Goal: Communication & Community: Ask a question

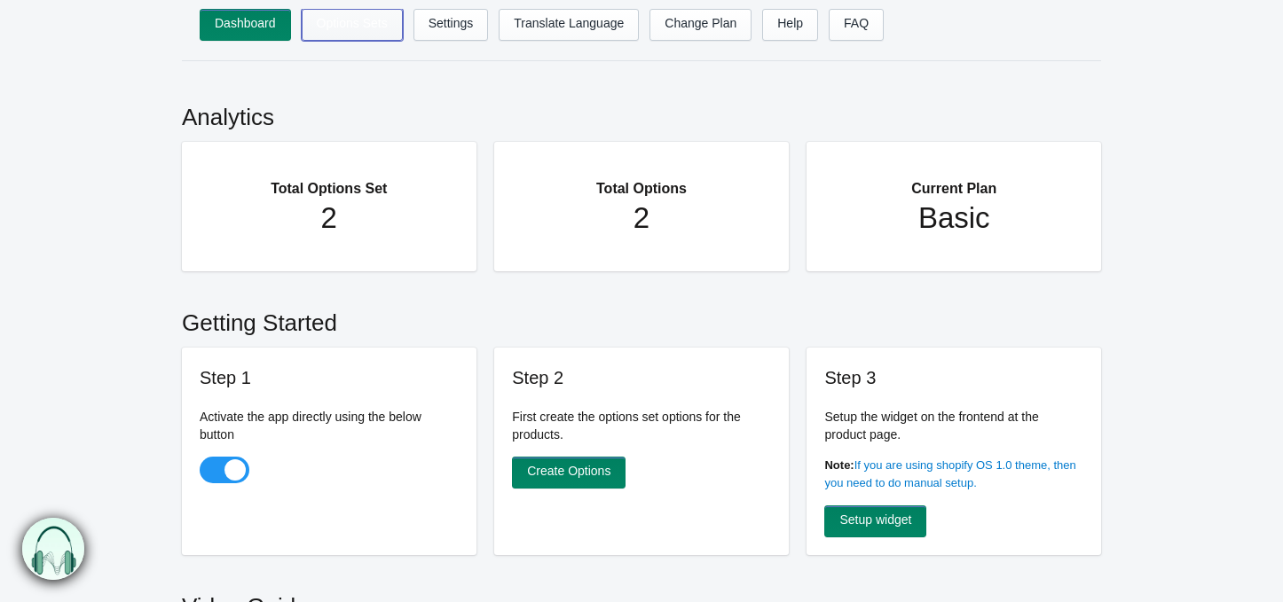
click at [328, 39] on link "Options Sets" at bounding box center [352, 25] width 101 height 32
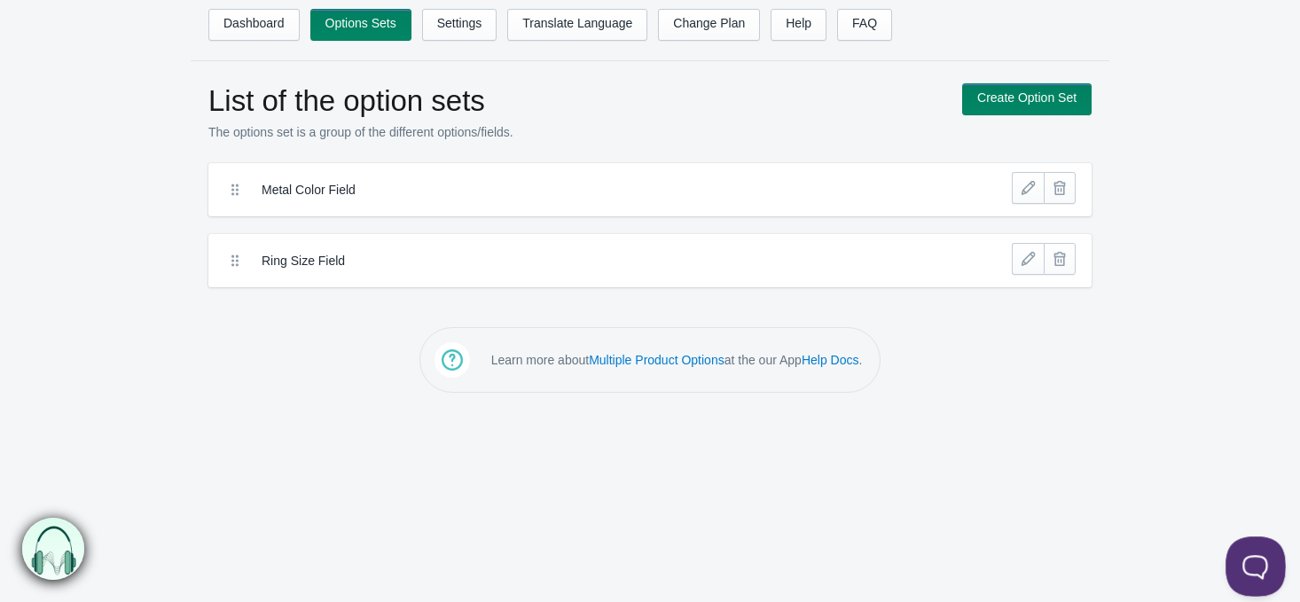
click at [1251, 575] on button at bounding box center [1252, 563] width 53 height 53
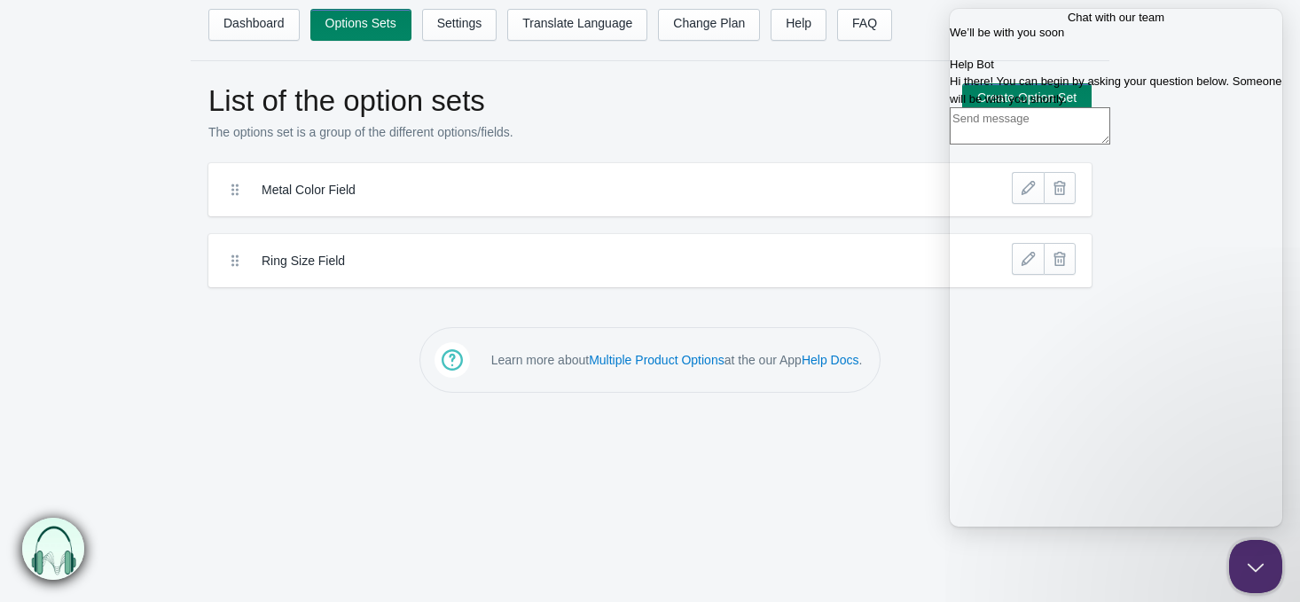
click at [1021, 145] on textarea "Write chat message" at bounding box center [1030, 125] width 161 height 37
type textarea "hi"
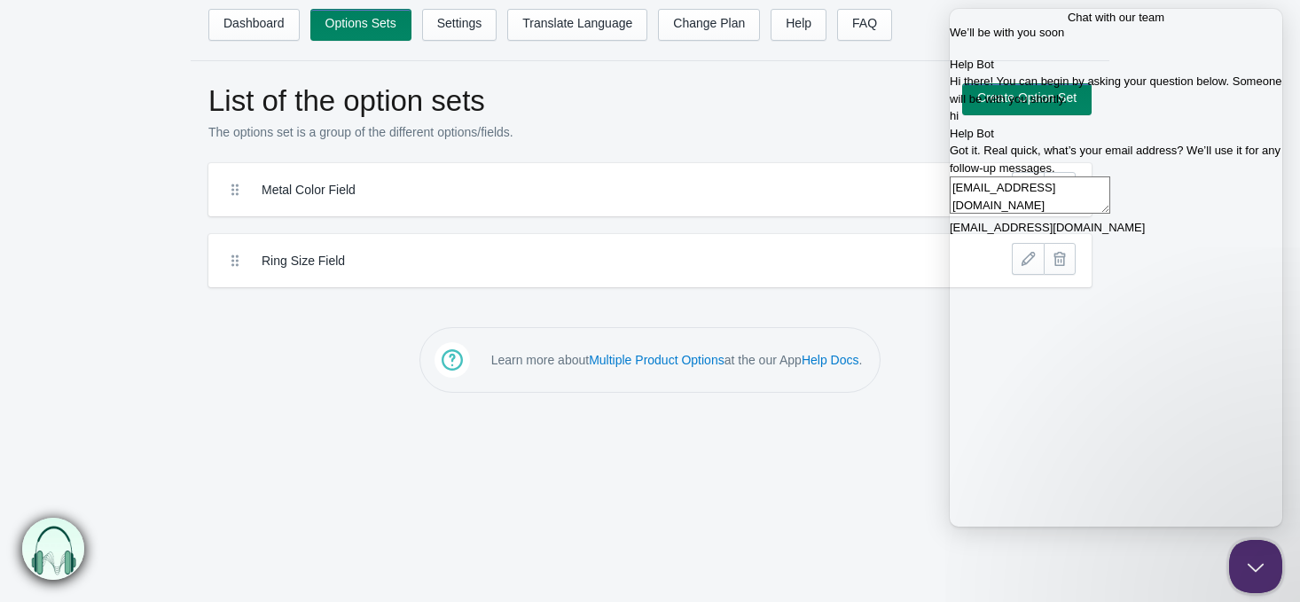
type textarea "[EMAIL_ADDRESS][DOMAIN_NAME]"
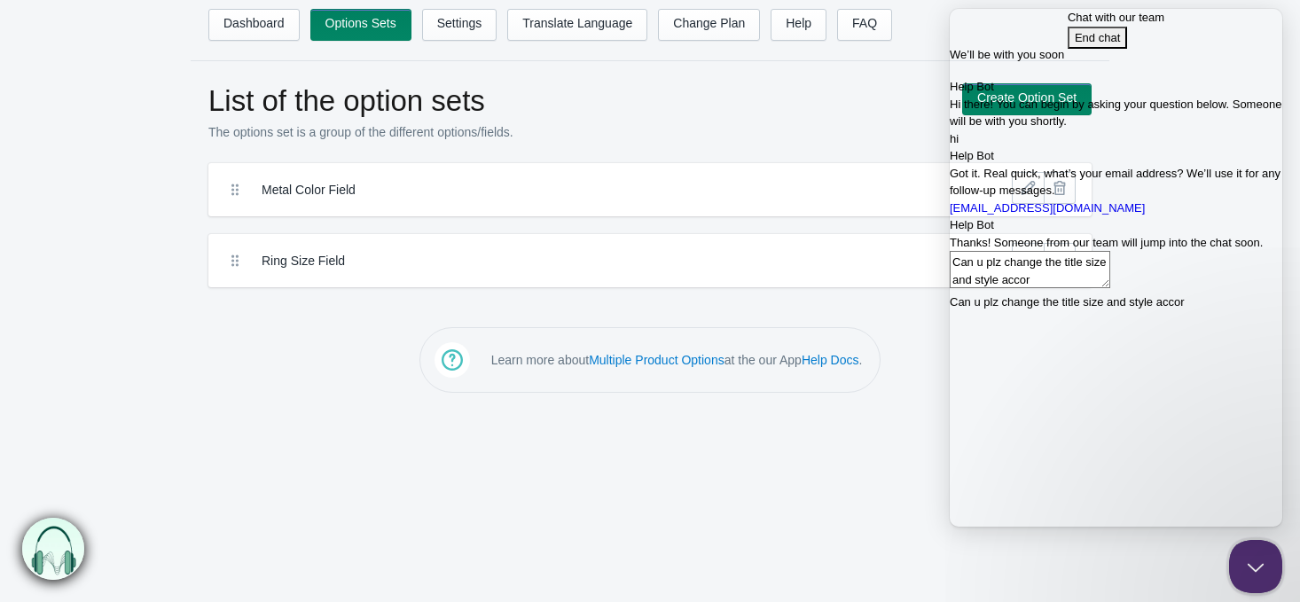
scroll to position [3, 0]
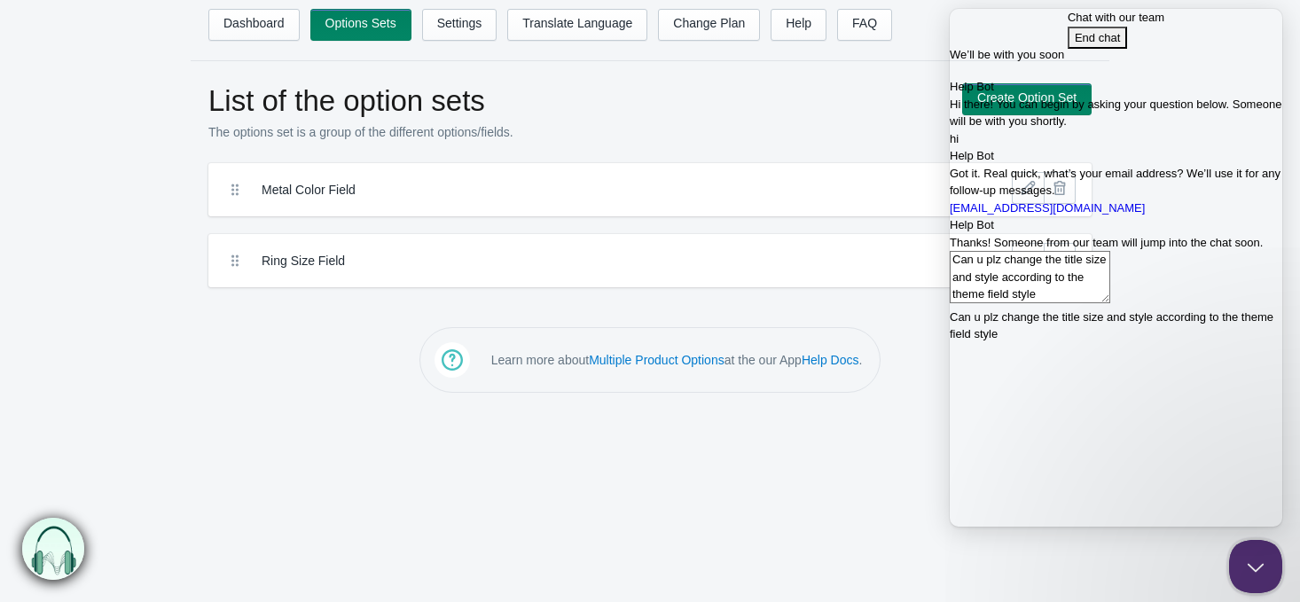
click at [1075, 303] on textarea "Can u plz change the title size and style according to the theme field style" at bounding box center [1030, 277] width 161 height 52
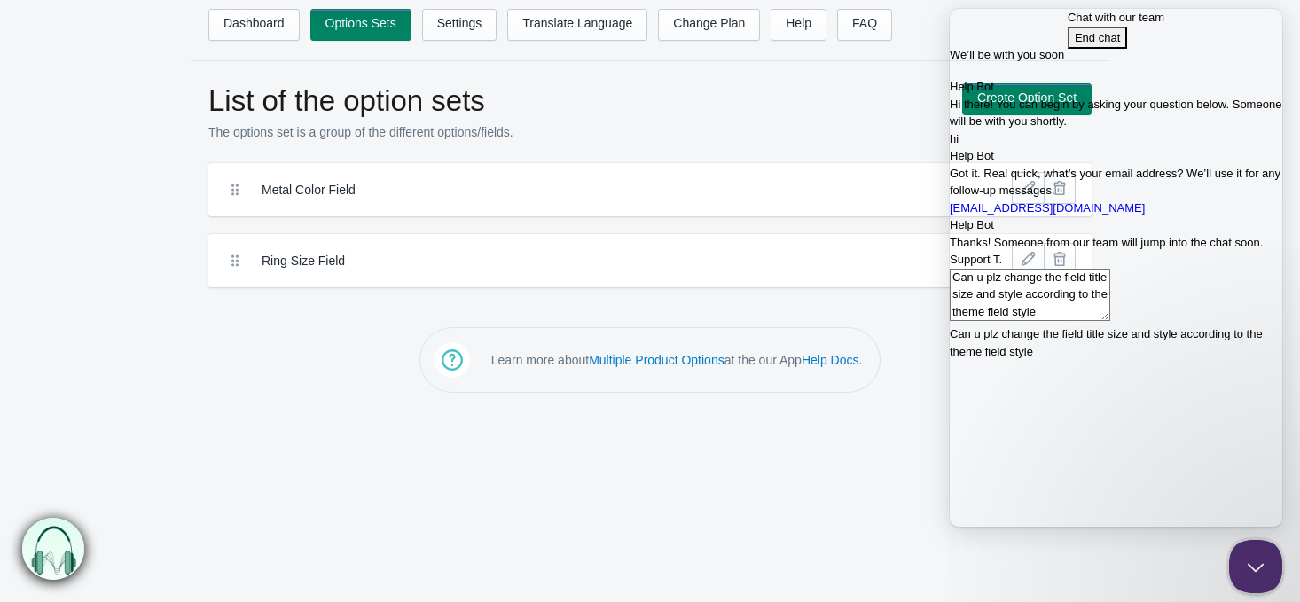
scroll to position [225, 0]
type textarea "Can u plz change the MPO field title size and style according to the theme fiel…"
click at [1111, 321] on textarea "Can u plz change the MPO field title size and style according to the theme fiel…" at bounding box center [1030, 295] width 161 height 52
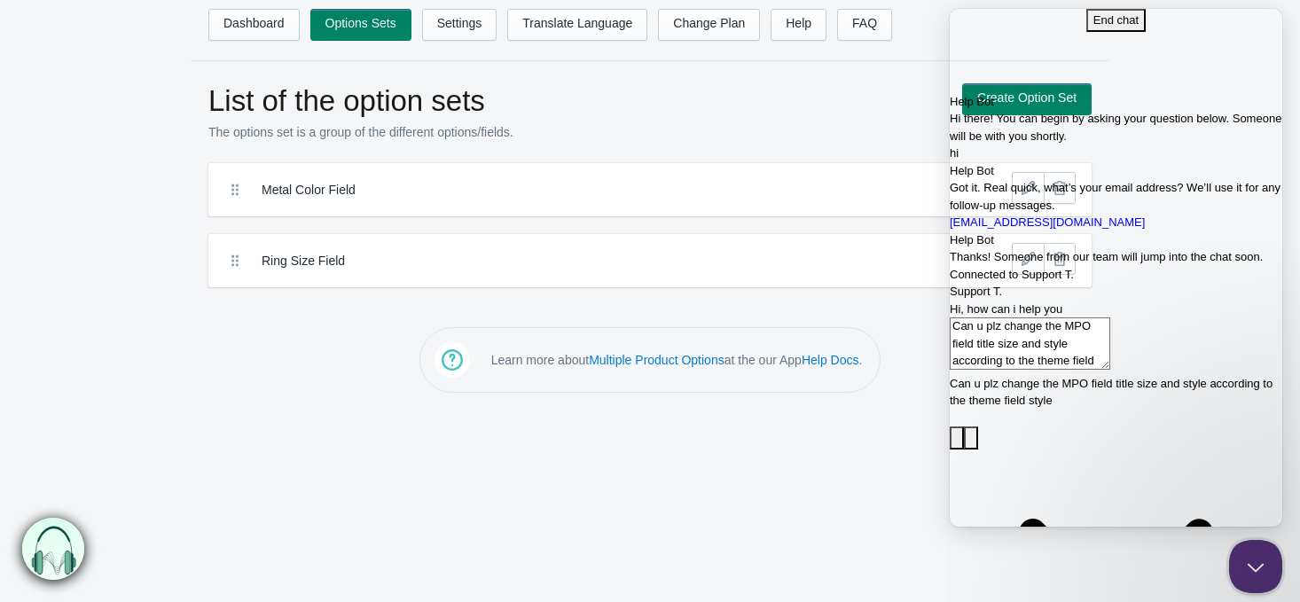
scroll to position [357, 0]
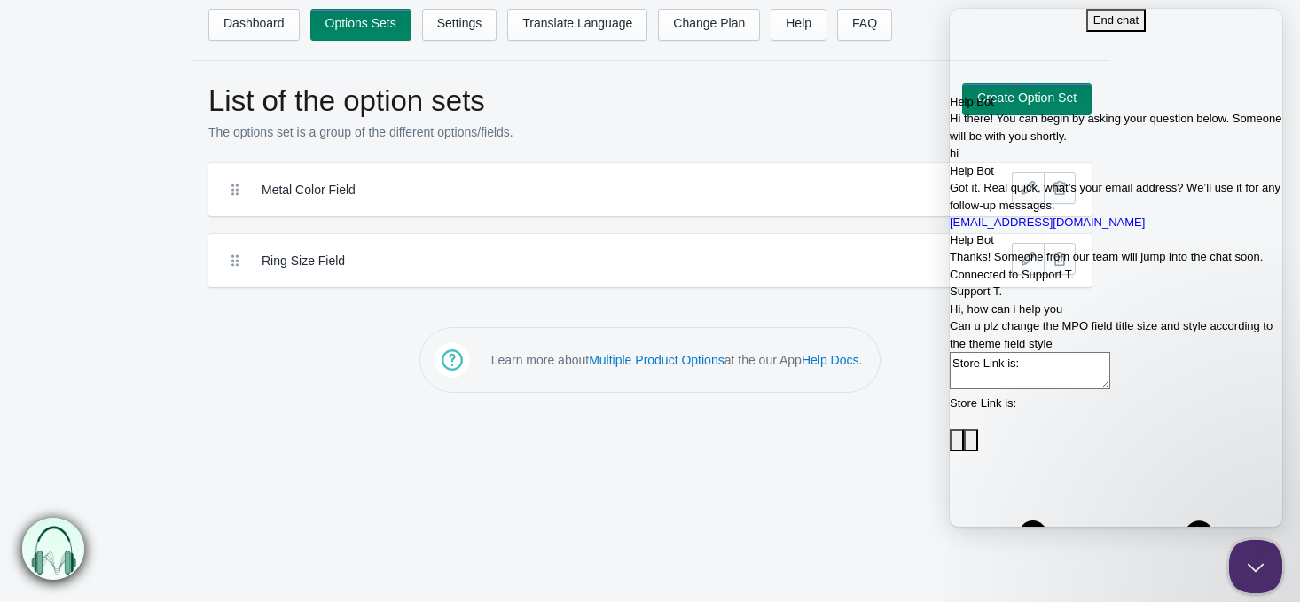
paste textarea "[URL][DOMAIN_NAME]"
type textarea "Store Link is: [URL][DOMAIN_NAME]"
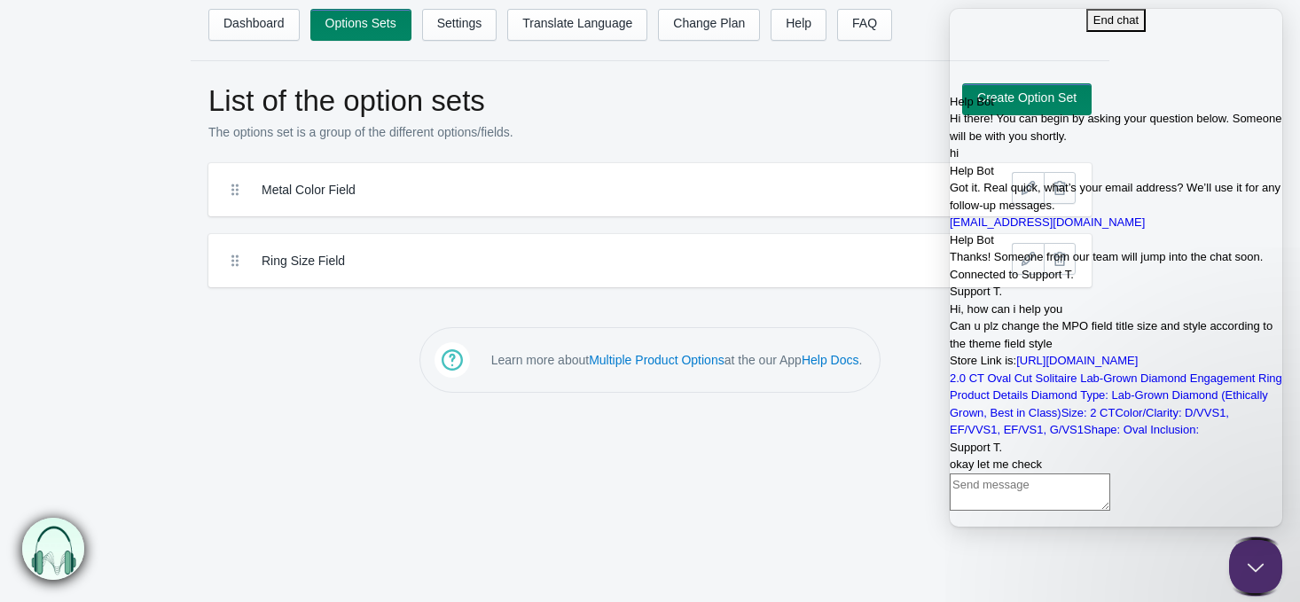
scroll to position [709, 0]
click at [1056, 501] on textarea "Write chat message" at bounding box center [1030, 492] width 161 height 37
type textarea "p"
paste textarea "de the custom CSS, I will add it myself."
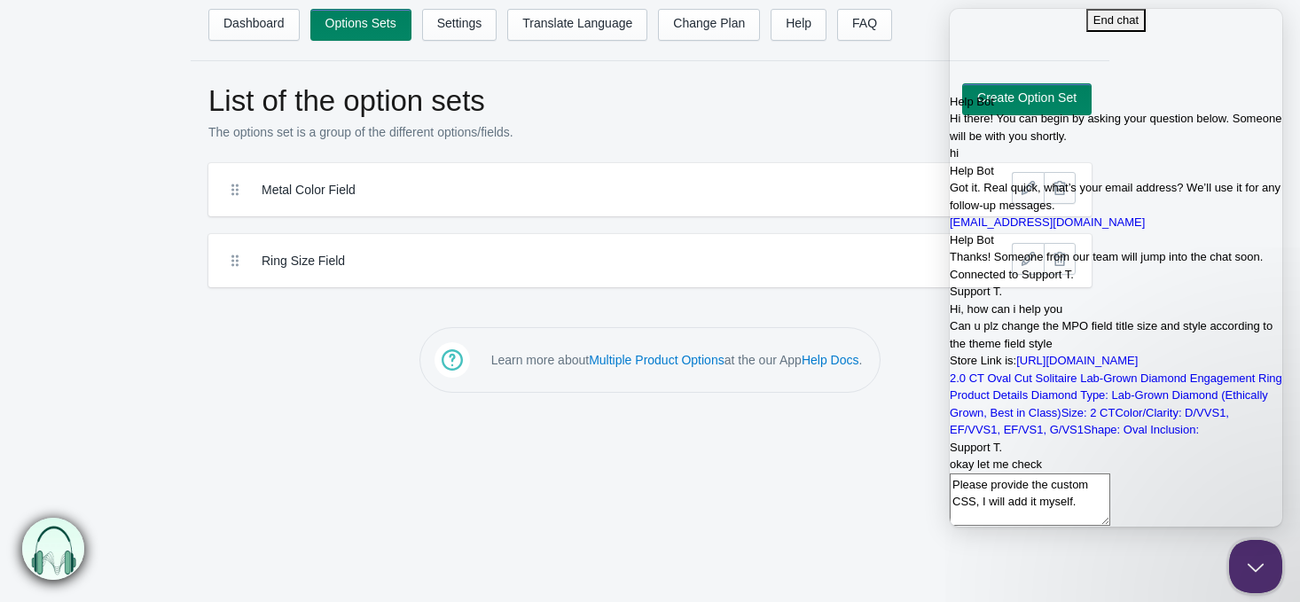
type textarea "Please provide the custom CSS, I will add it myself"
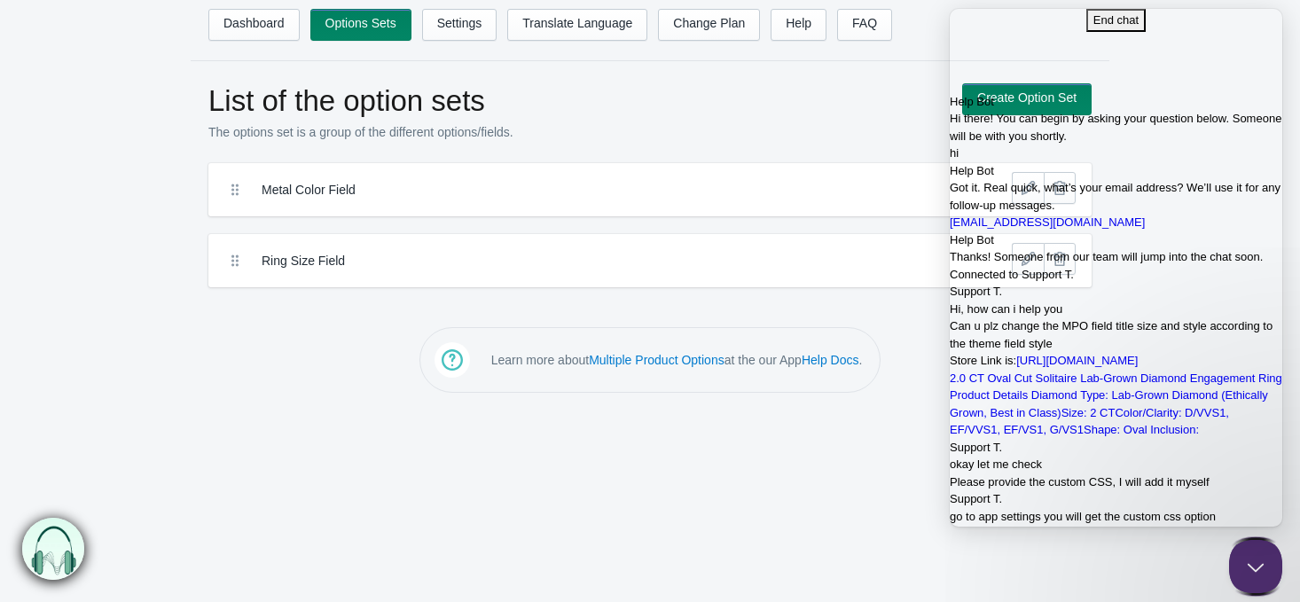
scroll to position [953, 0]
click at [1026, 543] on textarea "yup i know the custom css option" at bounding box center [1030, 561] width 161 height 37
type textarea "yup i know about the custom css option"
type textarea "but i can't do it my self bcoz"
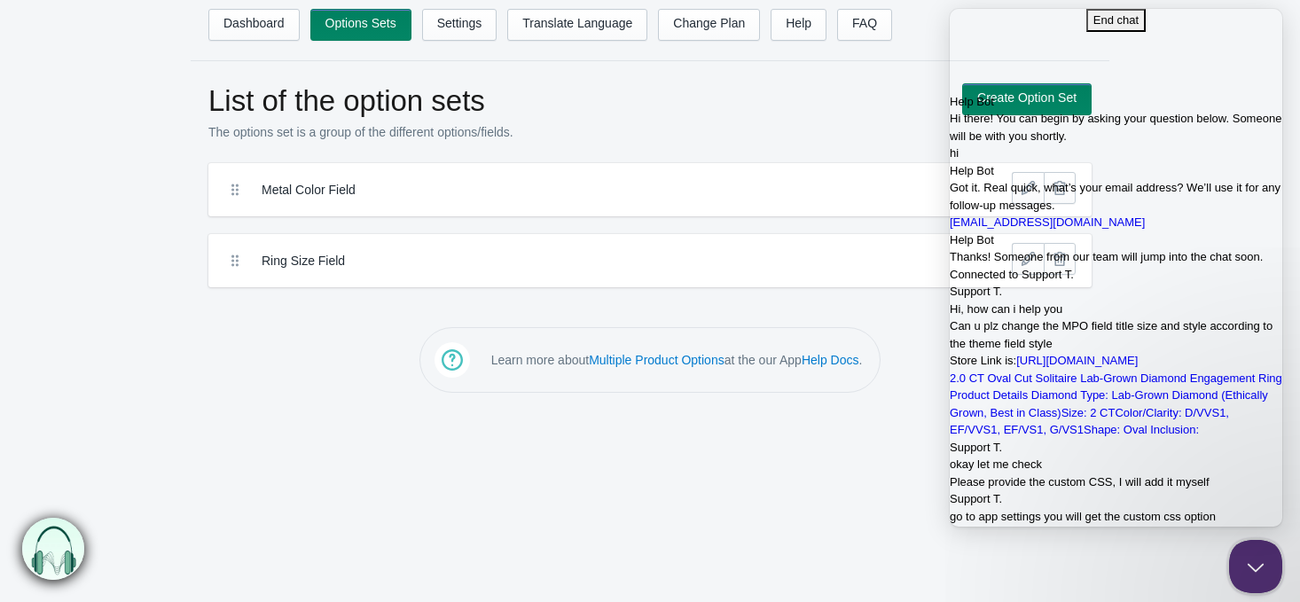
click at [1026, 594] on textarea "but i can't do it my self bcoz" at bounding box center [1030, 612] width 161 height 37
paste textarea "Are you providing the custom CSS?"
type textarea "Are you providing the custom CSS?"
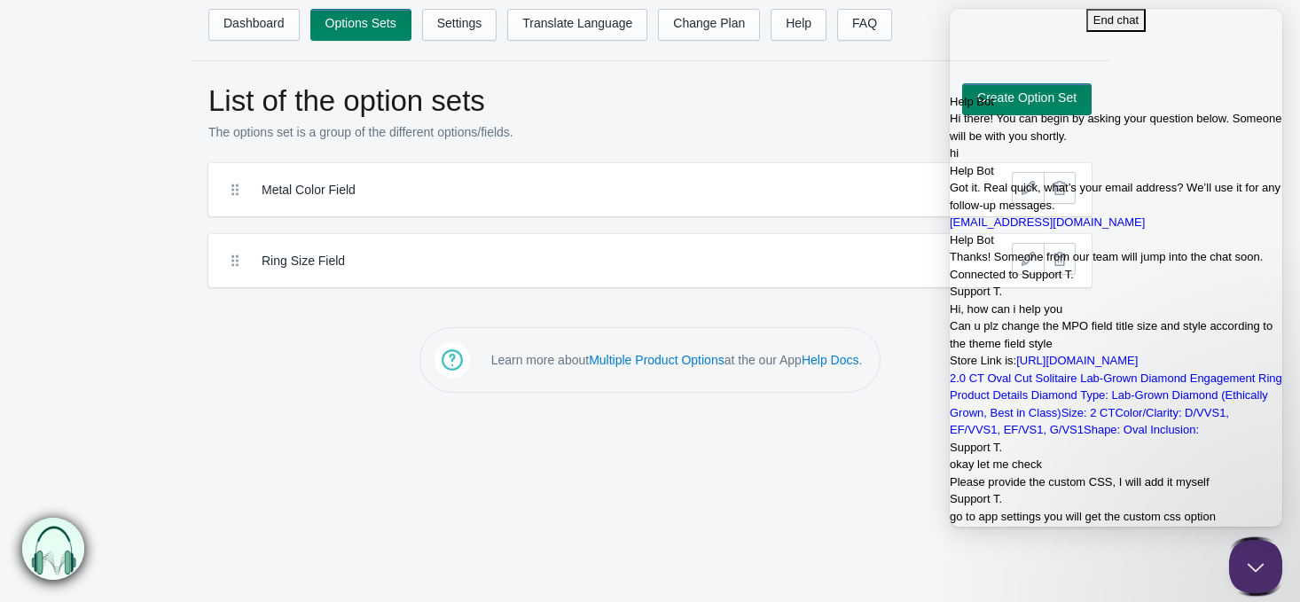
scroll to position [1301, 0]
type textarea "p"
type textarea "y"
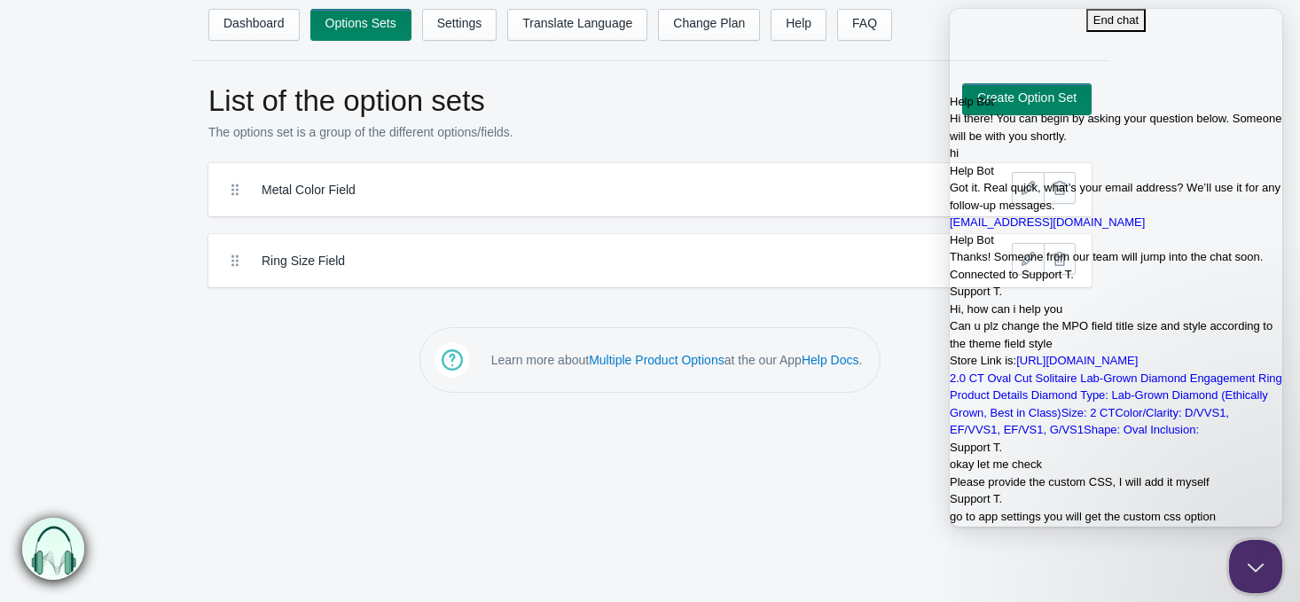
type textarea "i"
type textarea "i told you i want to chnage MPO field title font size and style according to my…"
type textarea "can you please do it?"
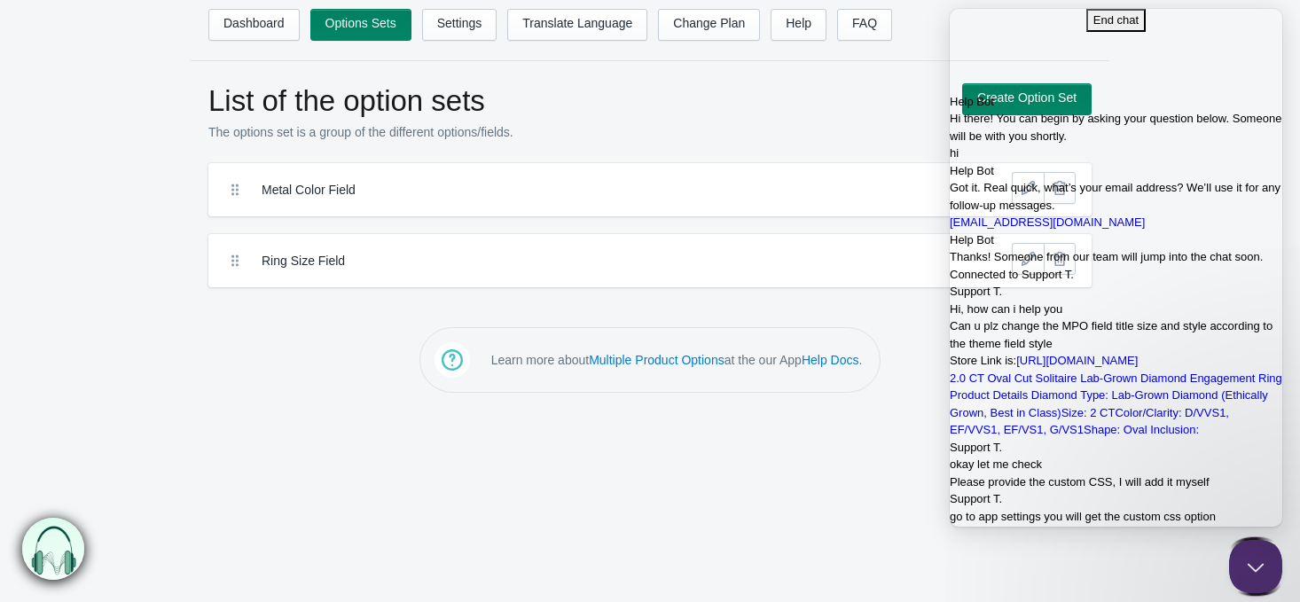
scroll to position [1684, 0]
type textarea "ok i'm waiting"
type textarea "NP... i'm waiting"
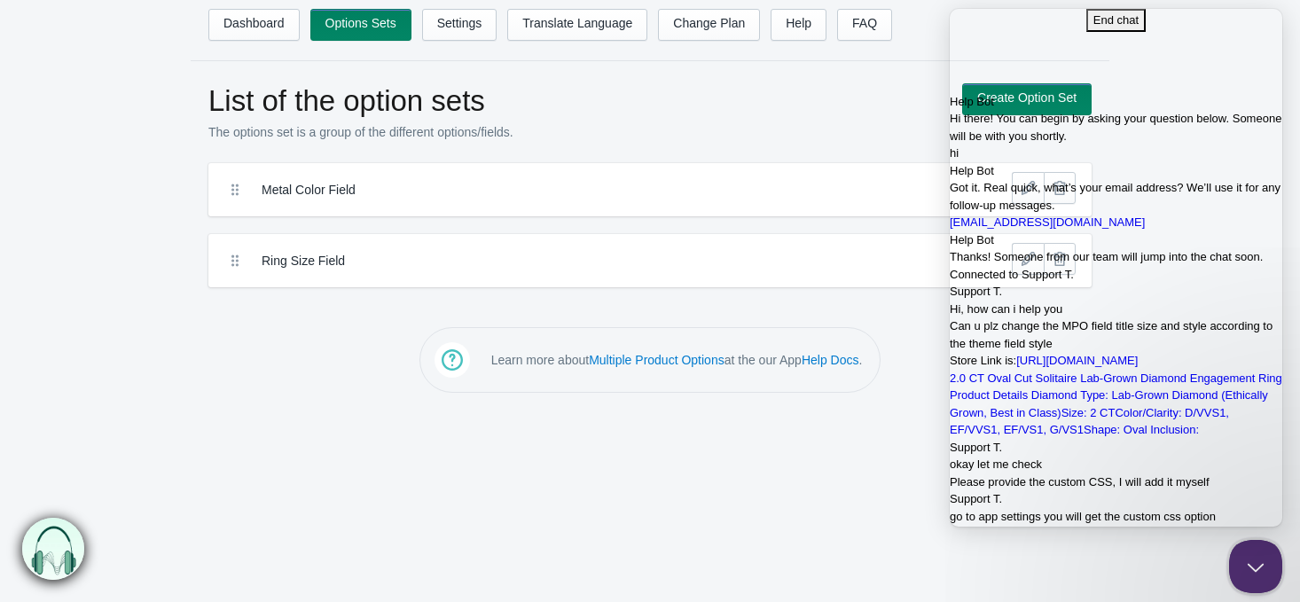
paste textarea "Actually, I don’t have access to the email yet."
type textarea "Actually, I don’t have access to the email yet."
paste textarea "Okay, I’ll send you the photo."
type textarea "Okay, I’ll send you the photo."
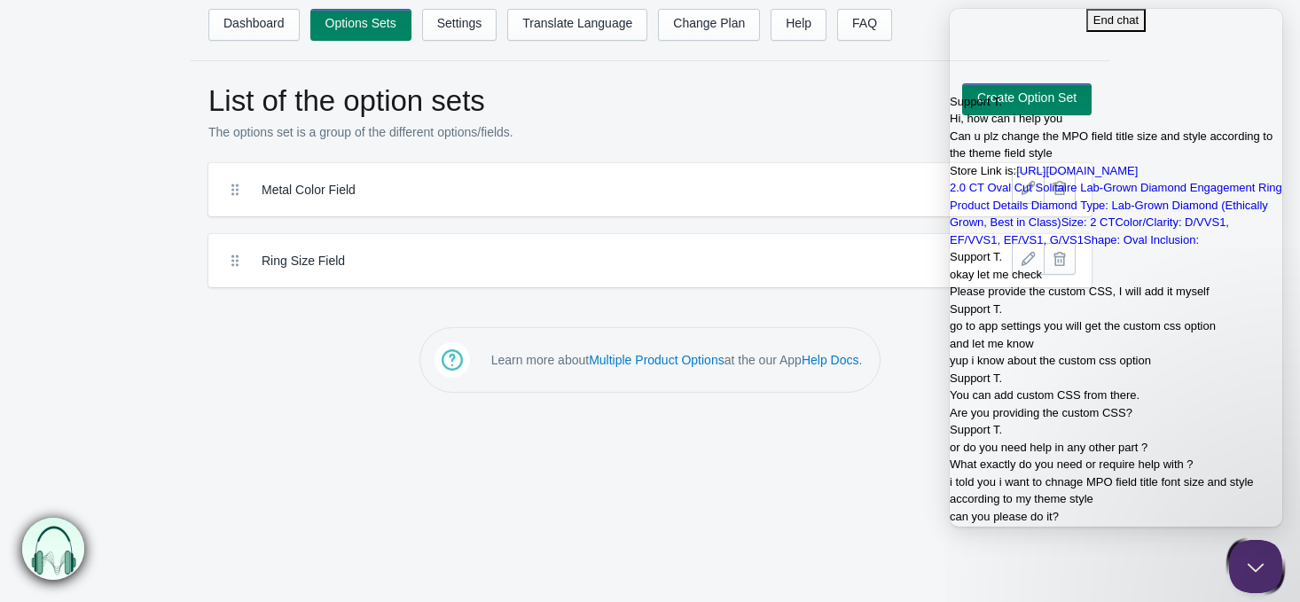
scroll to position [1891, 0]
type textarea "i'm developer"
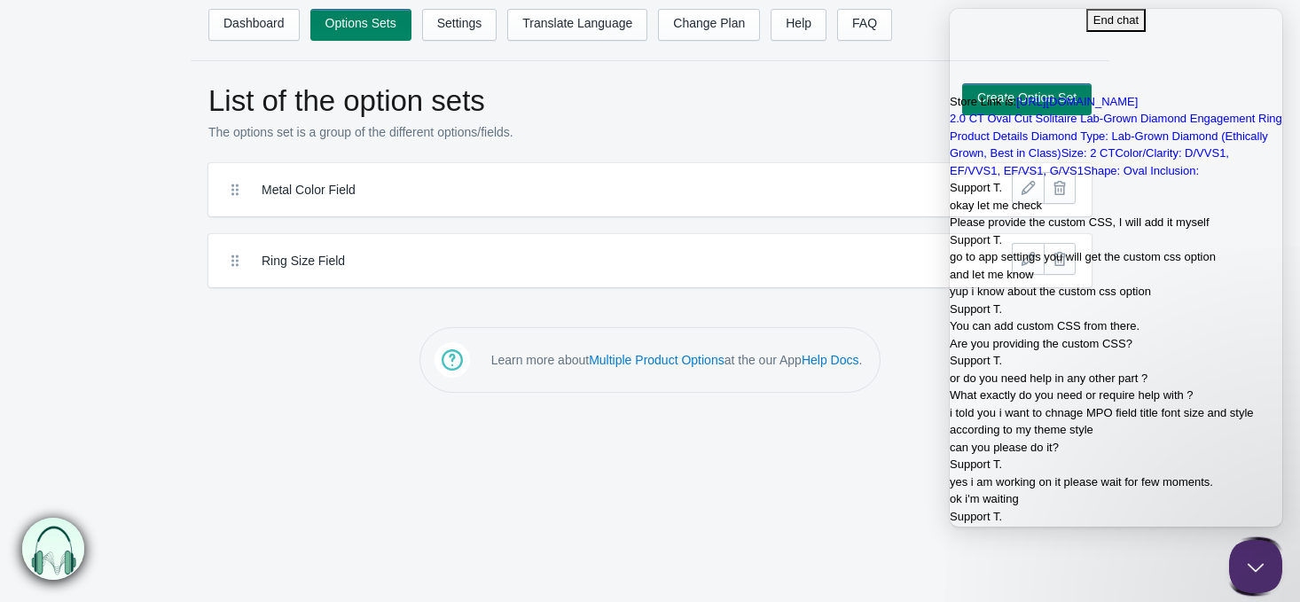
scroll to position [1907, 0]
type textarea "i"
paste textarea "Isn’t it possible for you to provide me the custom code so I can add it in the …"
type textarea "Isn’t it possible for you to provide me the custom code so I can add it in the …"
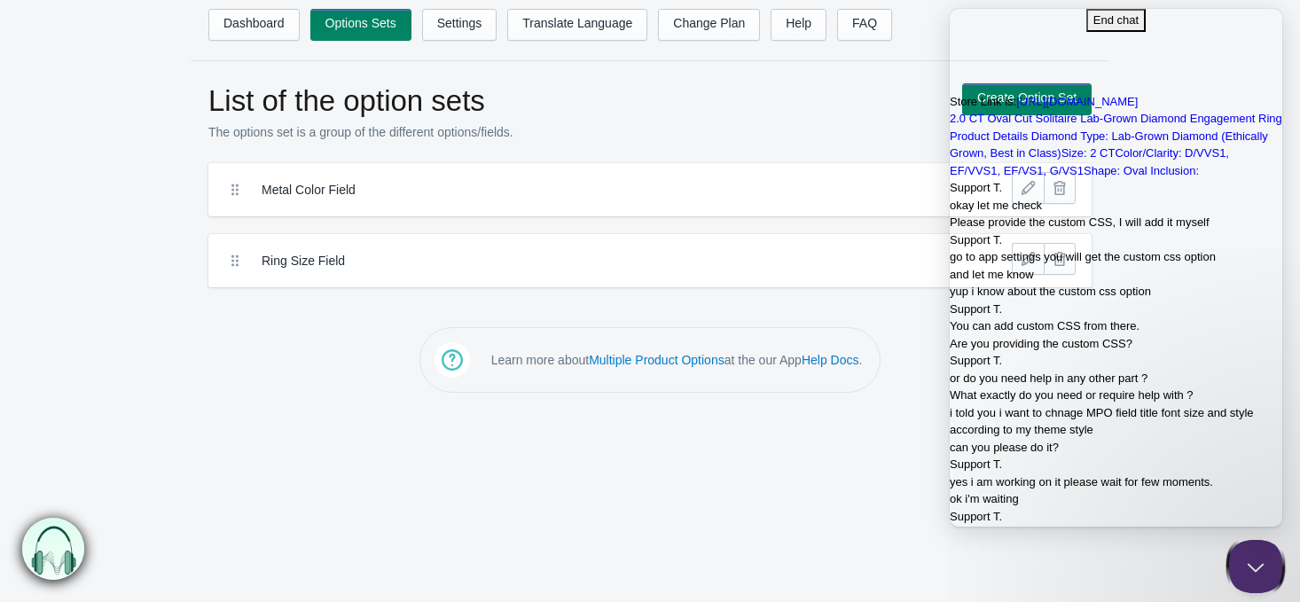
scroll to position [1748, 0]
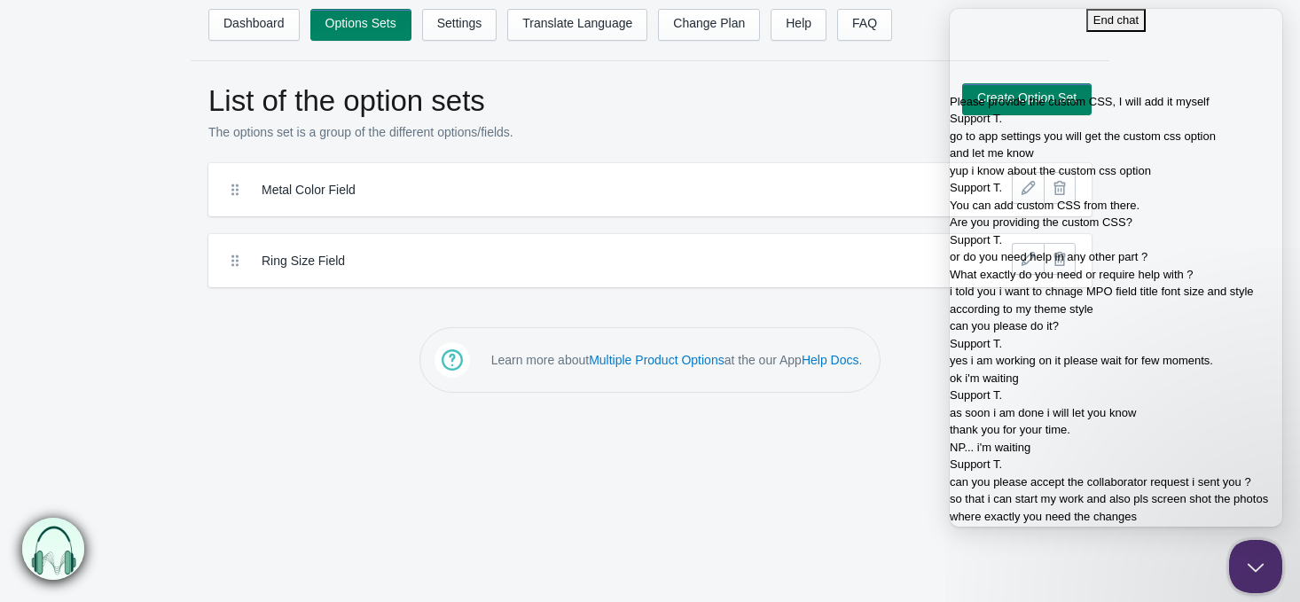
type textarea "yup"
paste textarea "[EMAIL_ADDRESS][DOMAIN_NAME]"
type textarea "[EMAIL_ADDRESS][DOMAIN_NAME]"
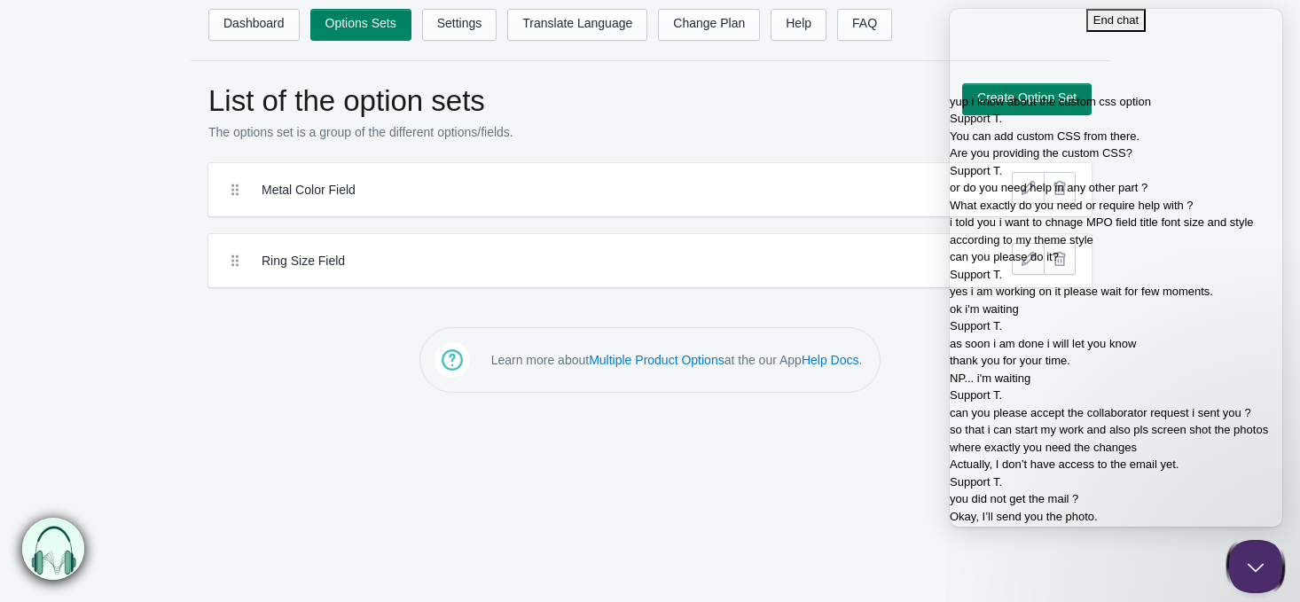
scroll to position [1697, 0]
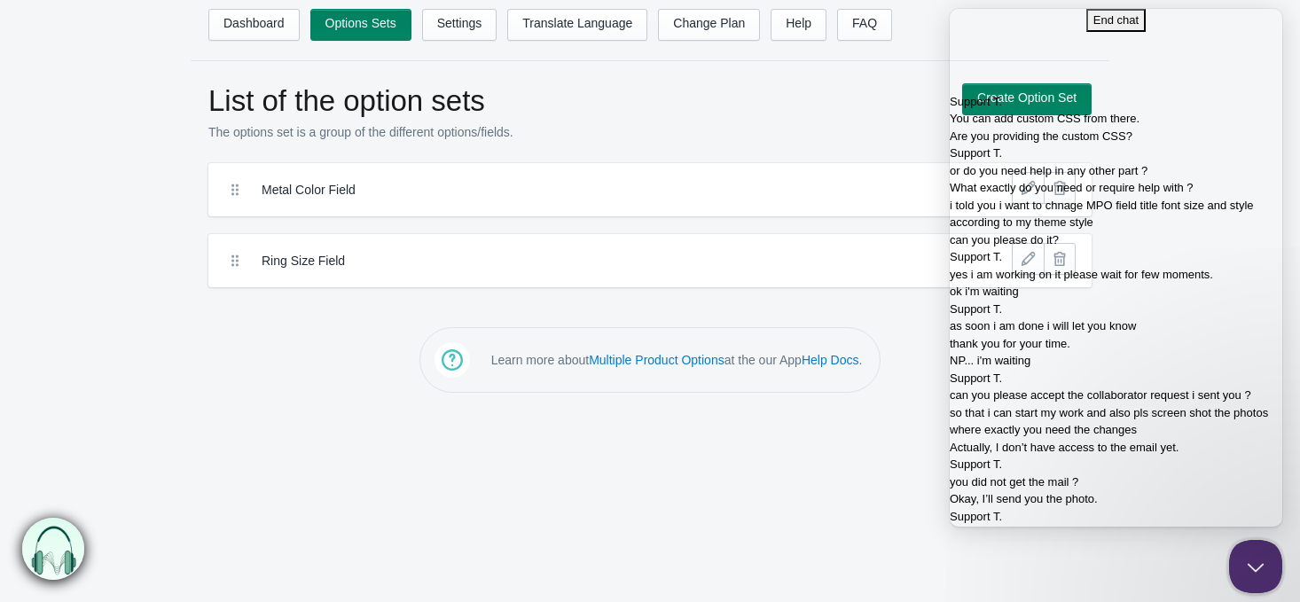
paste textarea "How long will I have to wait?"
type textarea "How long will I have to wait?"
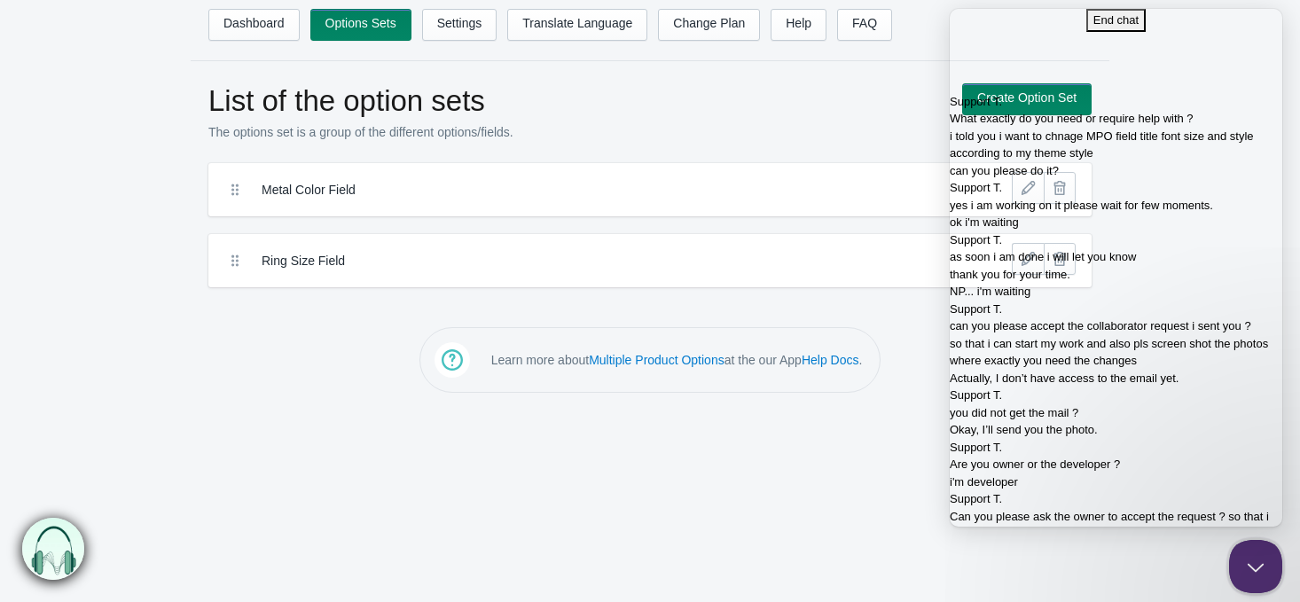
paste textarea "I want the MPO app field style to match the field style of my theme."
type textarea "I want the MPO app field style to match the field style of my theme."
type textarea "is it possible?"
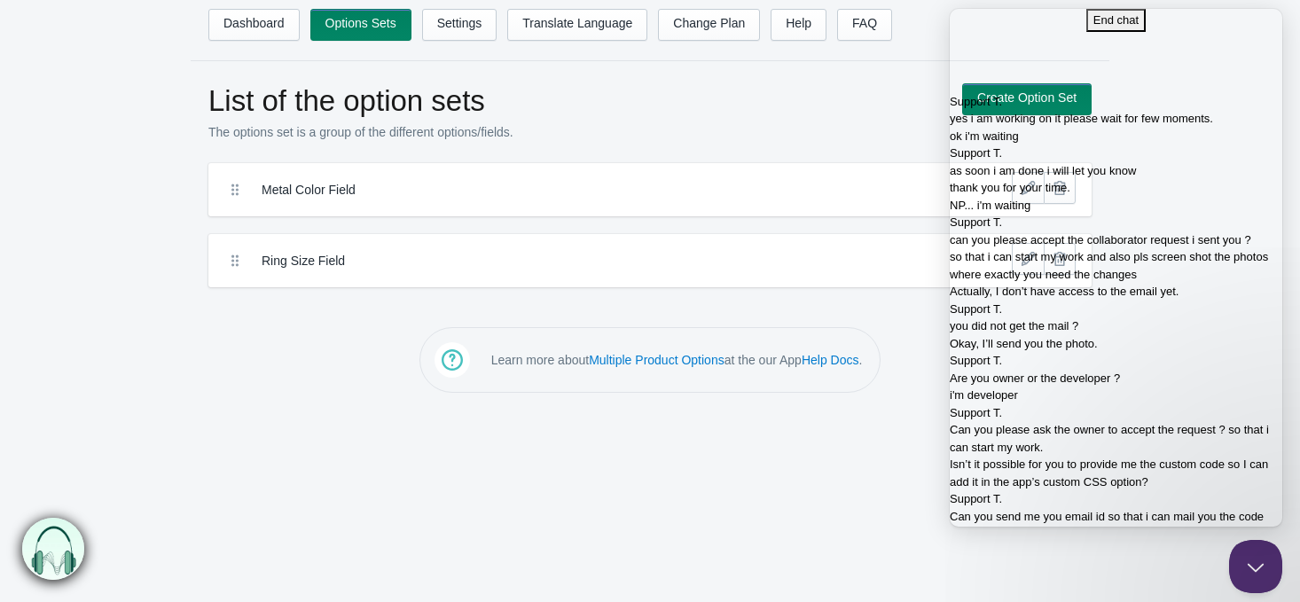
scroll to position [1697, 0]
paste textarea "Okay, I’ll send the screenshot."
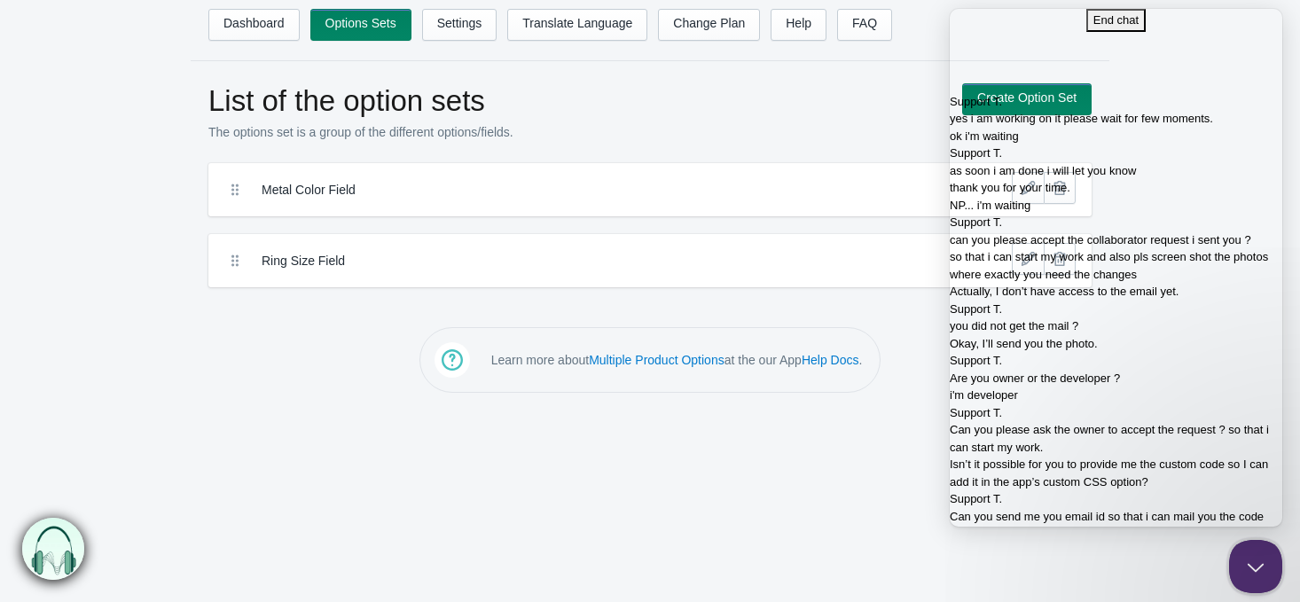
type textarea "Okay, I’ll send the screenshot."
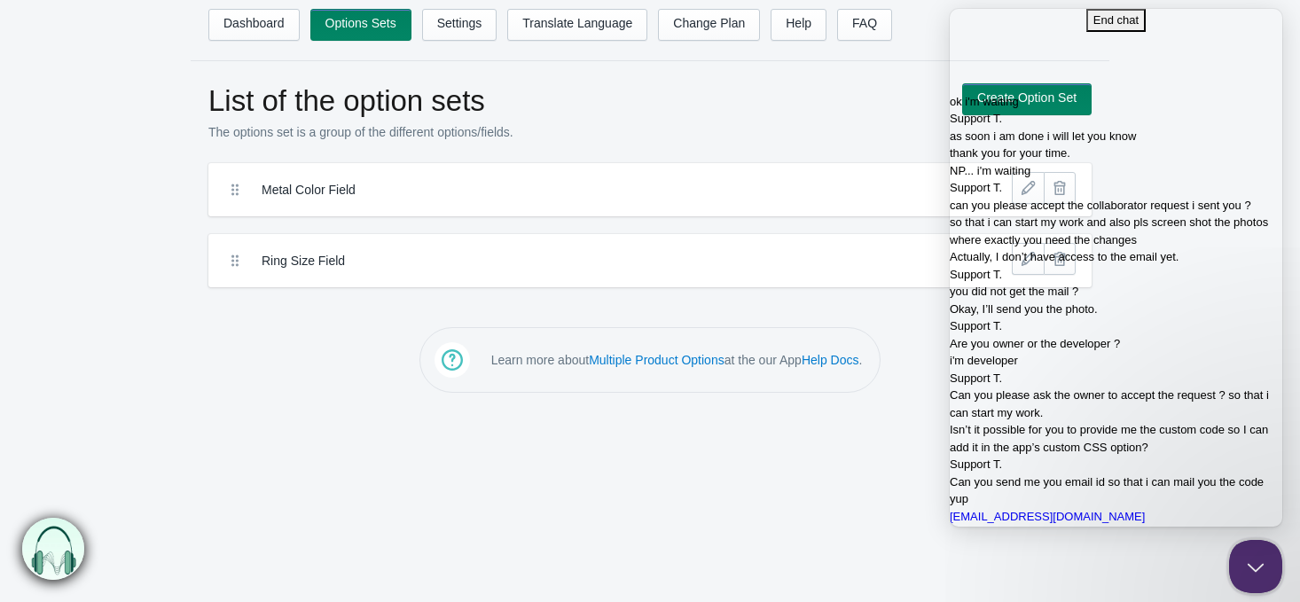
scroll to position [1777, 0]
type textarea "Exactly Like same"
paste textarea "I need the MPO field title to be in exactly the same style."
type textarea "I need the MPO field title to be in exactly the same style."
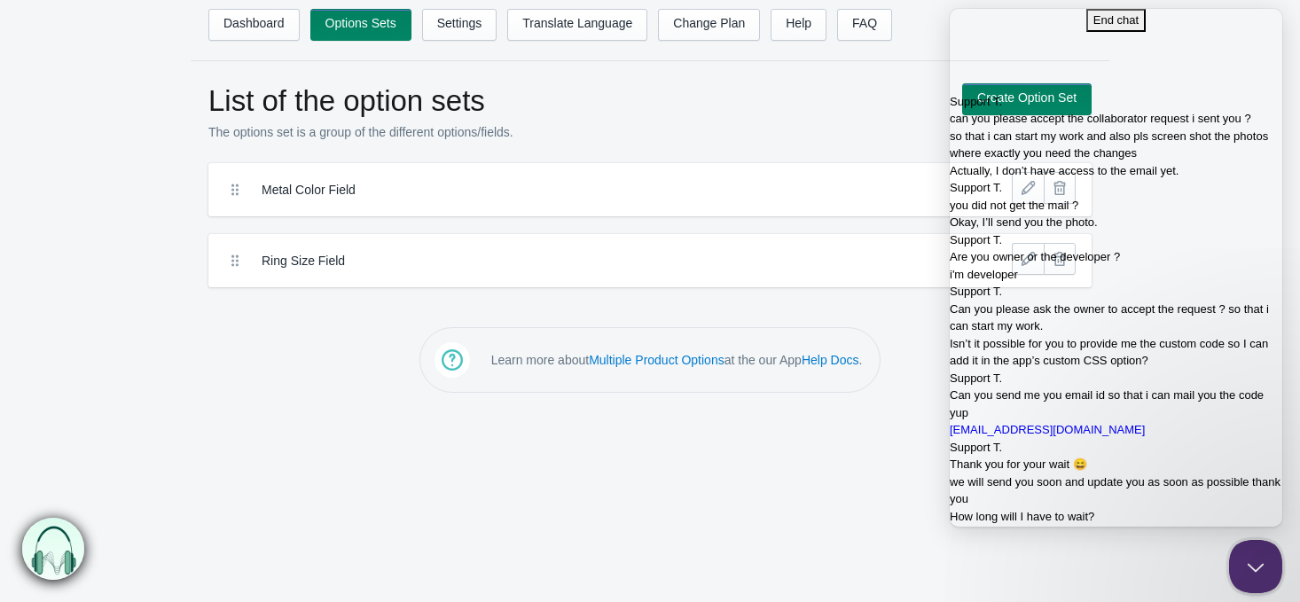
scroll to position [1126, 0]
click at [1095, 510] on span "How long will I have to wait?" at bounding box center [1022, 516] width 145 height 13
copy div "How long will I have to wait?"
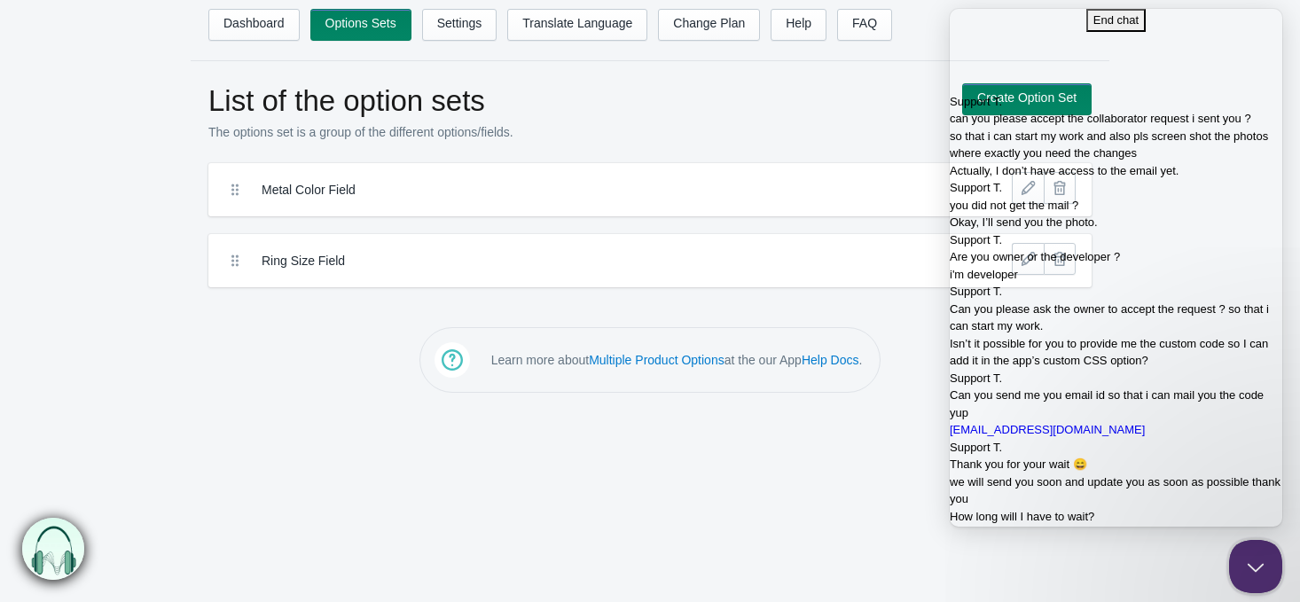
paste textarea "How long will I have to wait?"
type textarea "How long will I have to wait?"
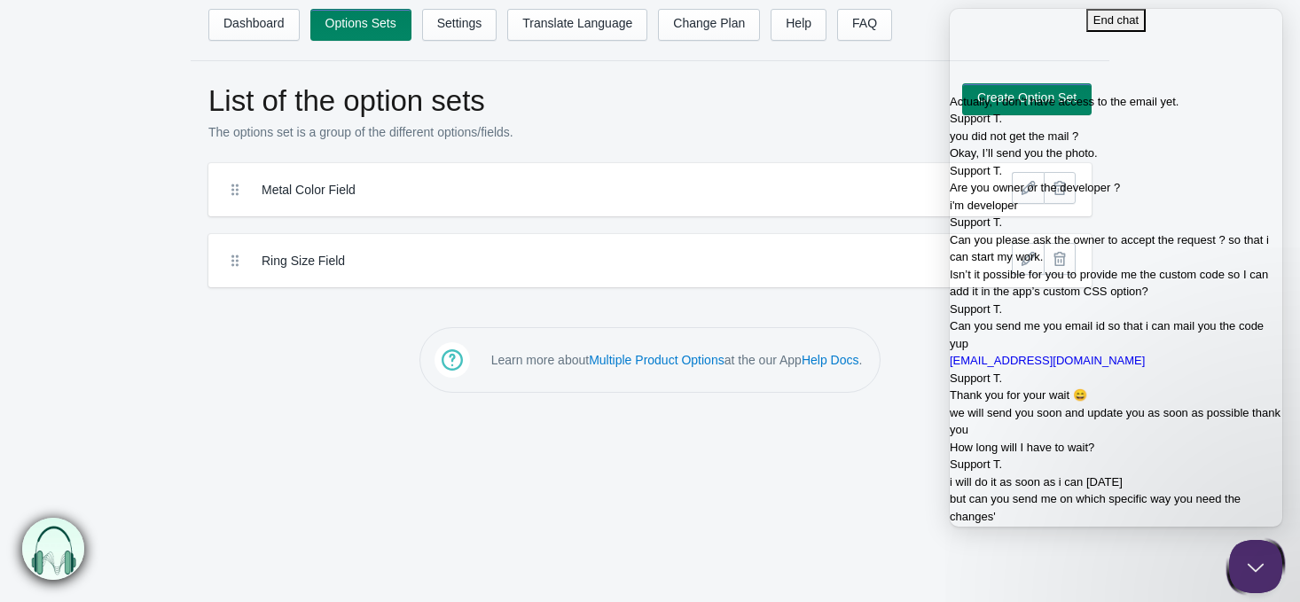
scroll to position [1759, 0]
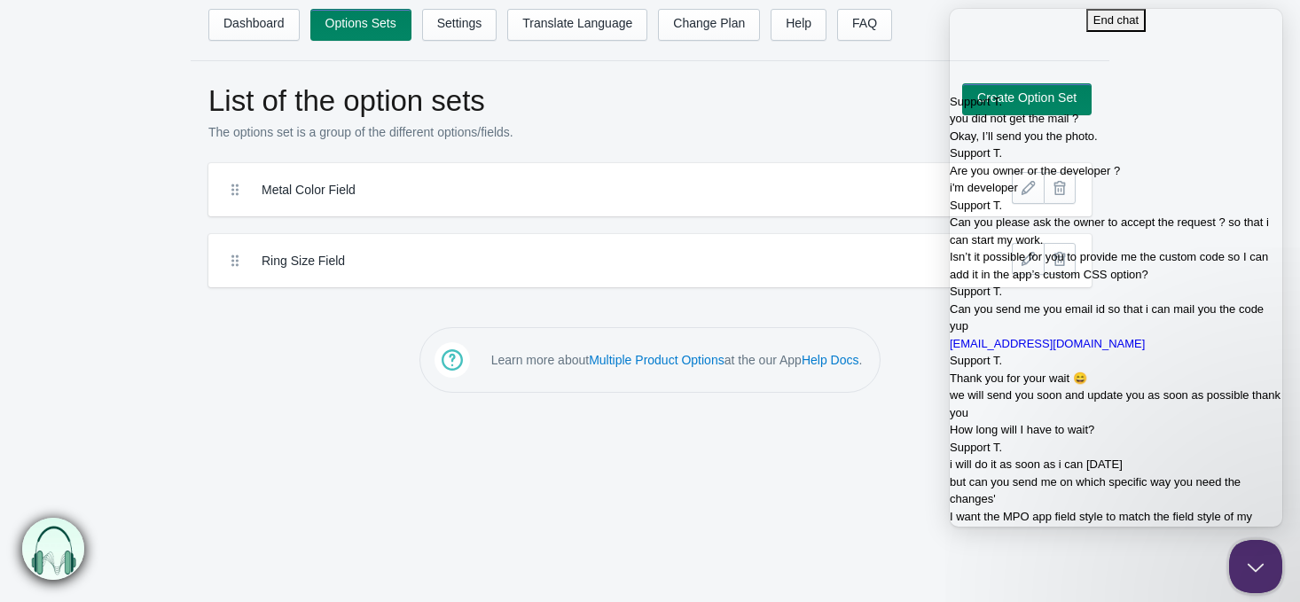
paste textarea "Okay, I’m waiting for your response."
type textarea "Okay, I’m waiting for your response."
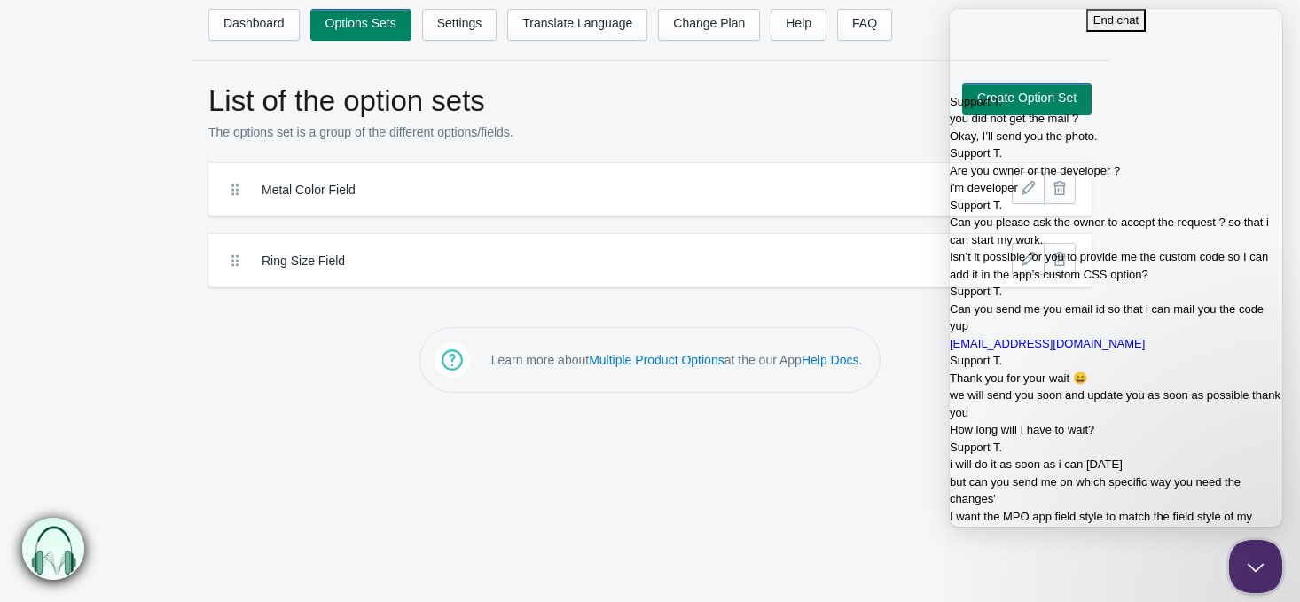
scroll to position [1742, 0]
